Goal: Find specific page/section: Find specific page/section

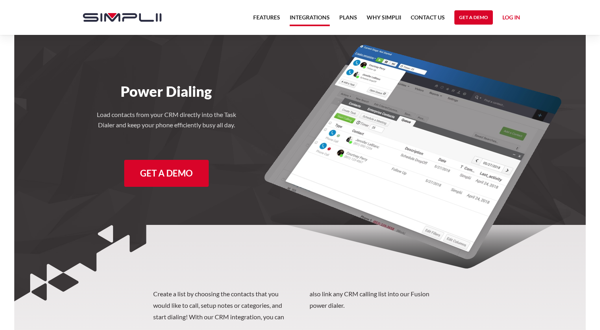
click at [311, 23] on link "Integrations" at bounding box center [310, 19] width 40 height 13
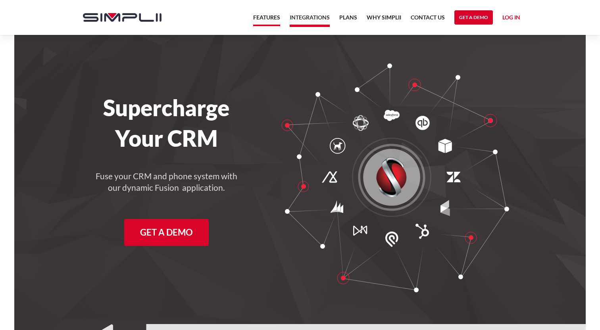
click at [266, 22] on link "Features" at bounding box center [266, 19] width 27 height 13
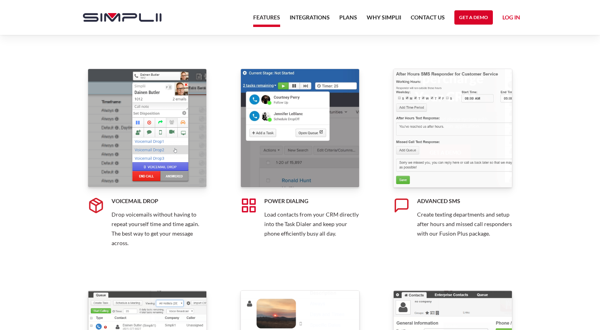
scroll to position [1070, 0]
click at [290, 196] on link "Power Dialing Load contacts from your CRM directly into the Task Dialer and kee…" at bounding box center [300, 162] width 119 height 189
